Goal: Information Seeking & Learning: Learn about a topic

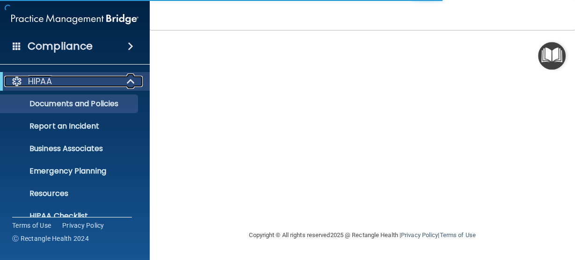
click at [96, 80] on div "HIPAA" at bounding box center [62, 81] width 116 height 11
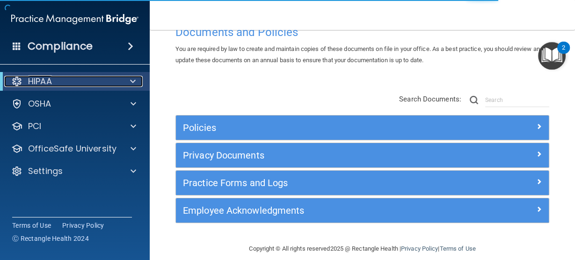
scroll to position [38, 0]
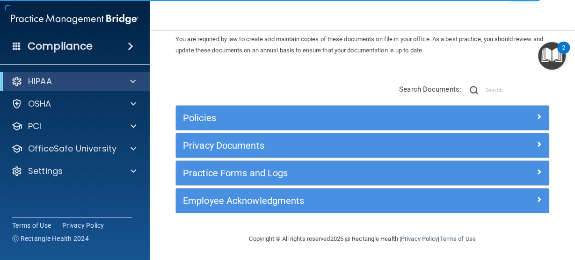
click at [213, 127] on div "Policies" at bounding box center [362, 118] width 373 height 24
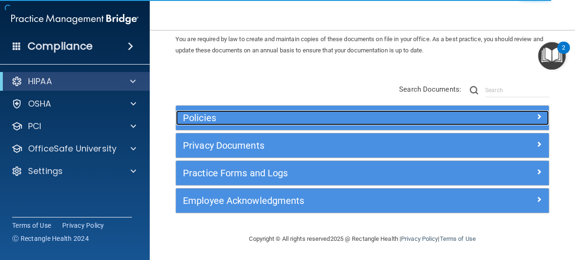
click at [206, 118] on h5 "Policies" at bounding box center [316, 118] width 266 height 10
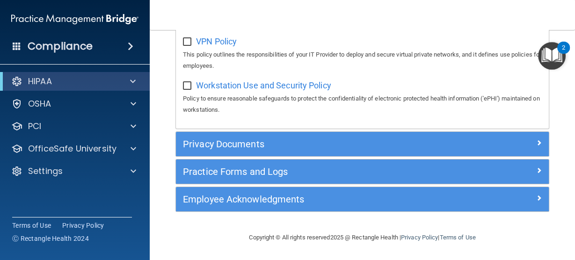
scroll to position [977, 0]
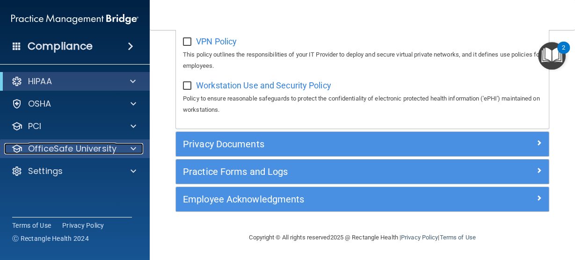
click at [61, 145] on p "OfficeSafe University" at bounding box center [72, 148] width 88 height 11
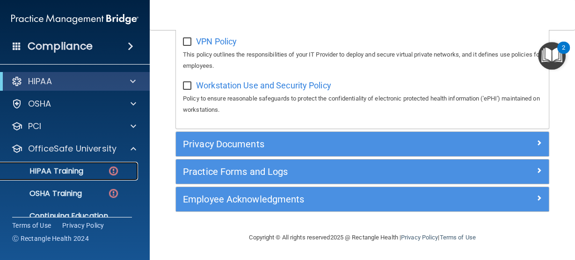
click at [49, 170] on p "HIPAA Training" at bounding box center [44, 171] width 77 height 9
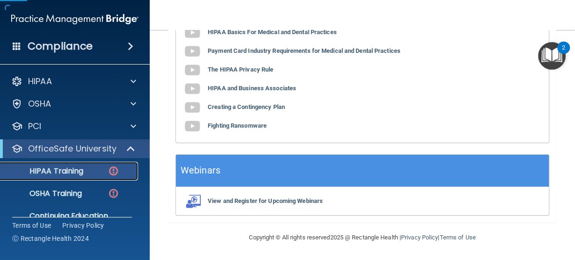
scroll to position [38, 0]
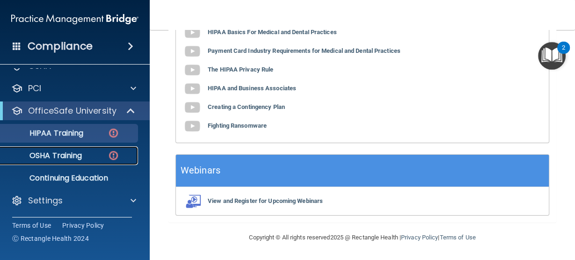
click at [60, 156] on p "OSHA Training" at bounding box center [44, 155] width 76 height 9
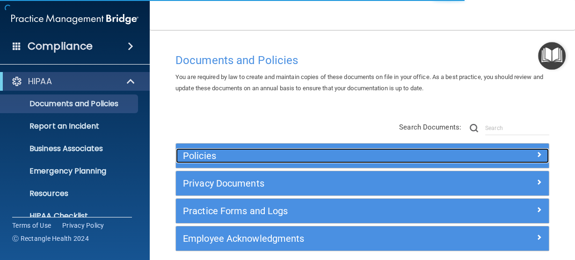
click at [198, 163] on div "Policies" at bounding box center [316, 155] width 280 height 15
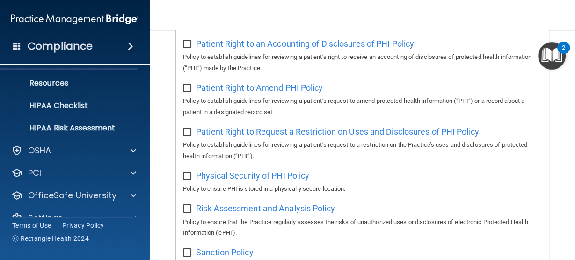
scroll to position [110, 0]
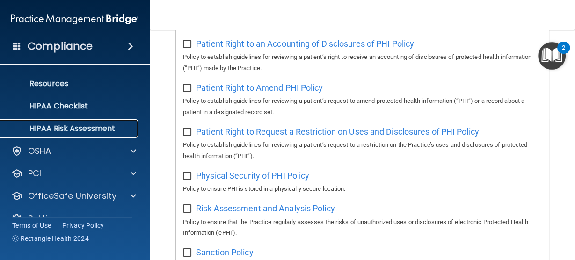
click at [70, 125] on p "HIPAA Risk Assessment" at bounding box center [70, 128] width 128 height 9
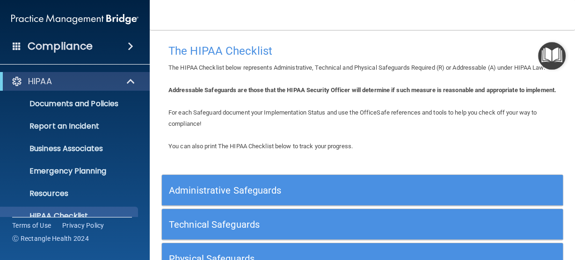
click at [214, 196] on h5 "Administrative Safeguards" at bounding box center [312, 190] width 287 height 10
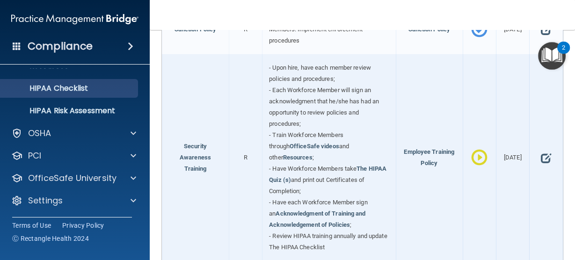
scroll to position [127, 0]
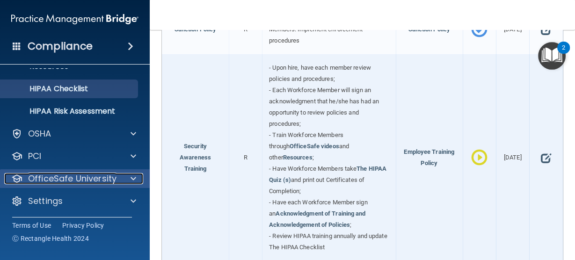
click at [73, 179] on p "OfficeSafe University" at bounding box center [72, 178] width 88 height 11
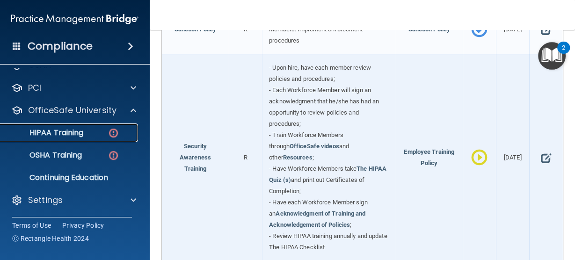
click at [74, 133] on p "HIPAA Training" at bounding box center [44, 132] width 77 height 9
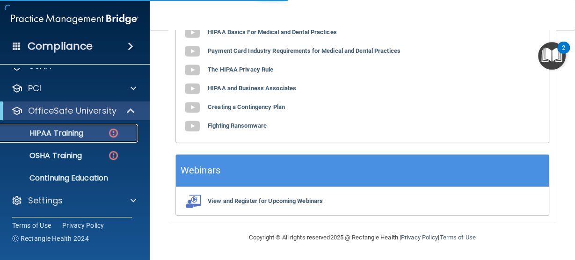
scroll to position [442, 0]
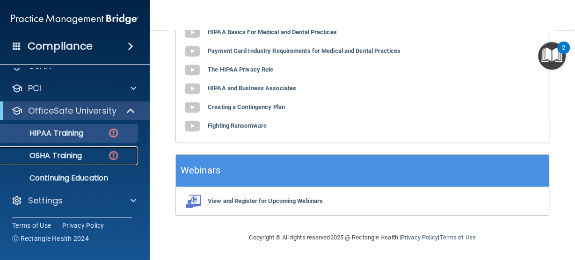
click at [70, 157] on p "OSHA Training" at bounding box center [44, 155] width 76 height 9
